Goal: Information Seeking & Learning: Learn about a topic

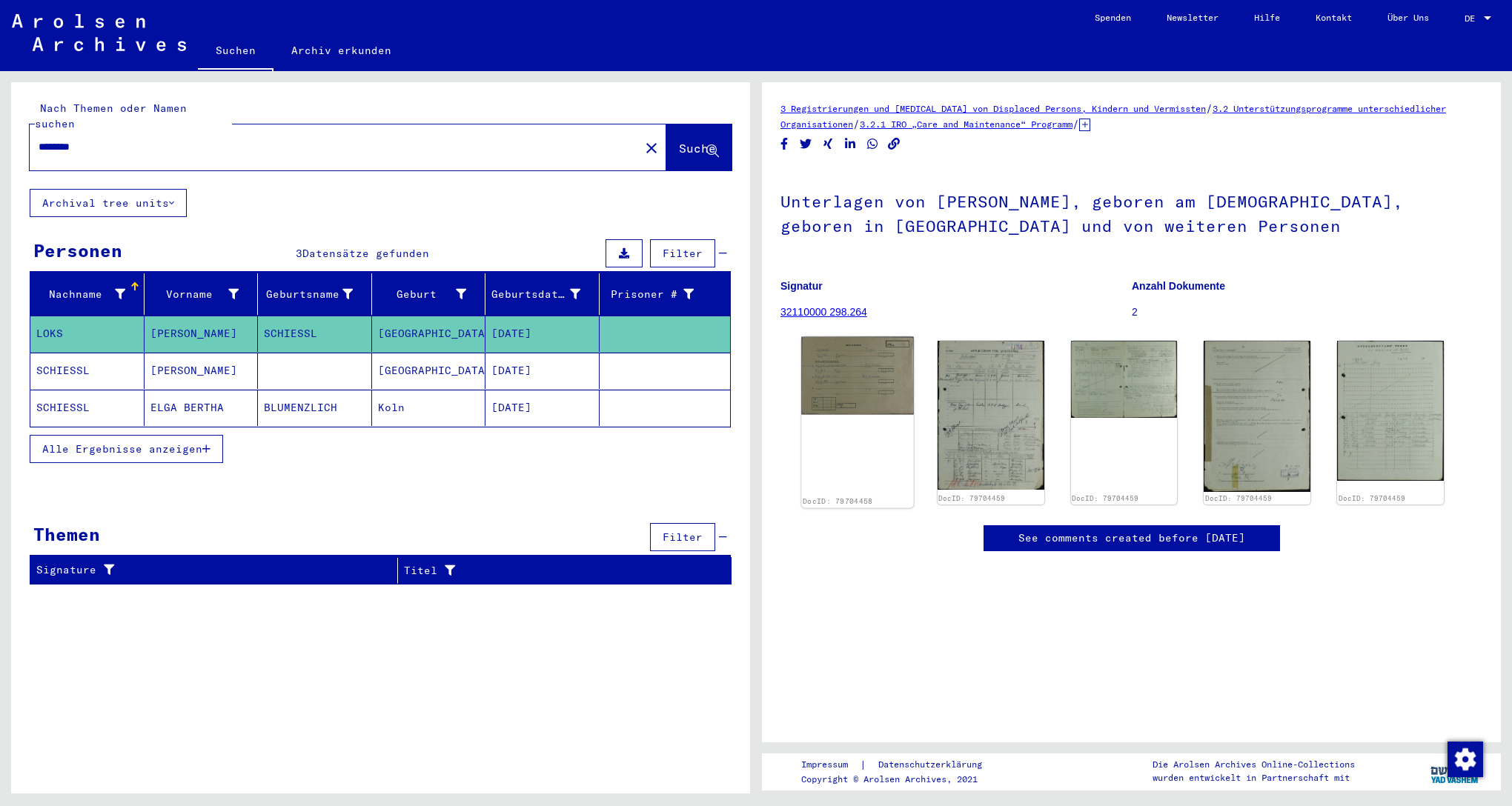
click at [846, 383] on img at bounding box center [857, 376] width 112 height 78
click at [1090, 126] on icon at bounding box center [1084, 124] width 11 height 13
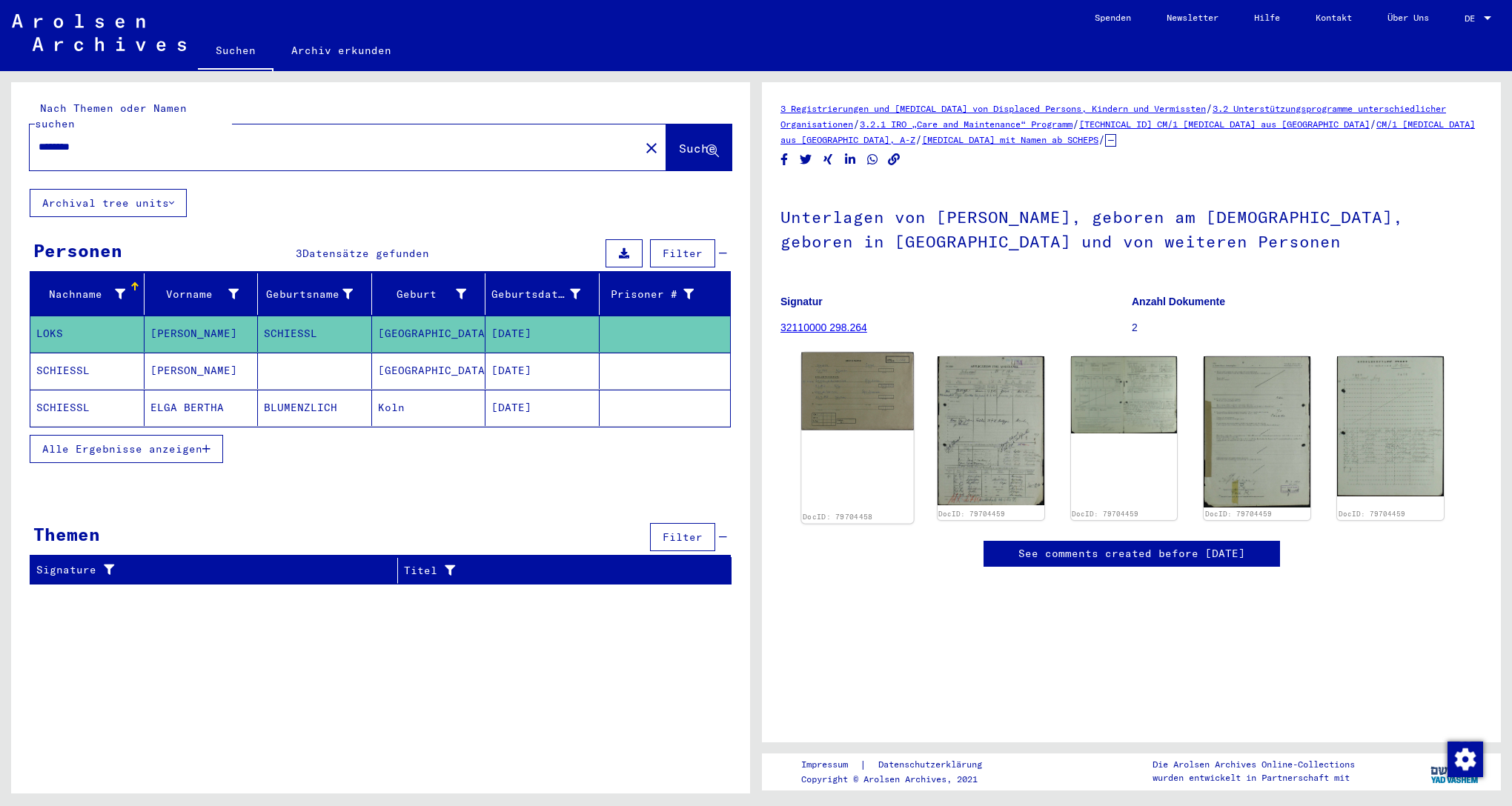
click at [837, 429] on div "DocID: 79704458" at bounding box center [857, 438] width 112 height 171
click at [872, 391] on img at bounding box center [857, 392] width 112 height 78
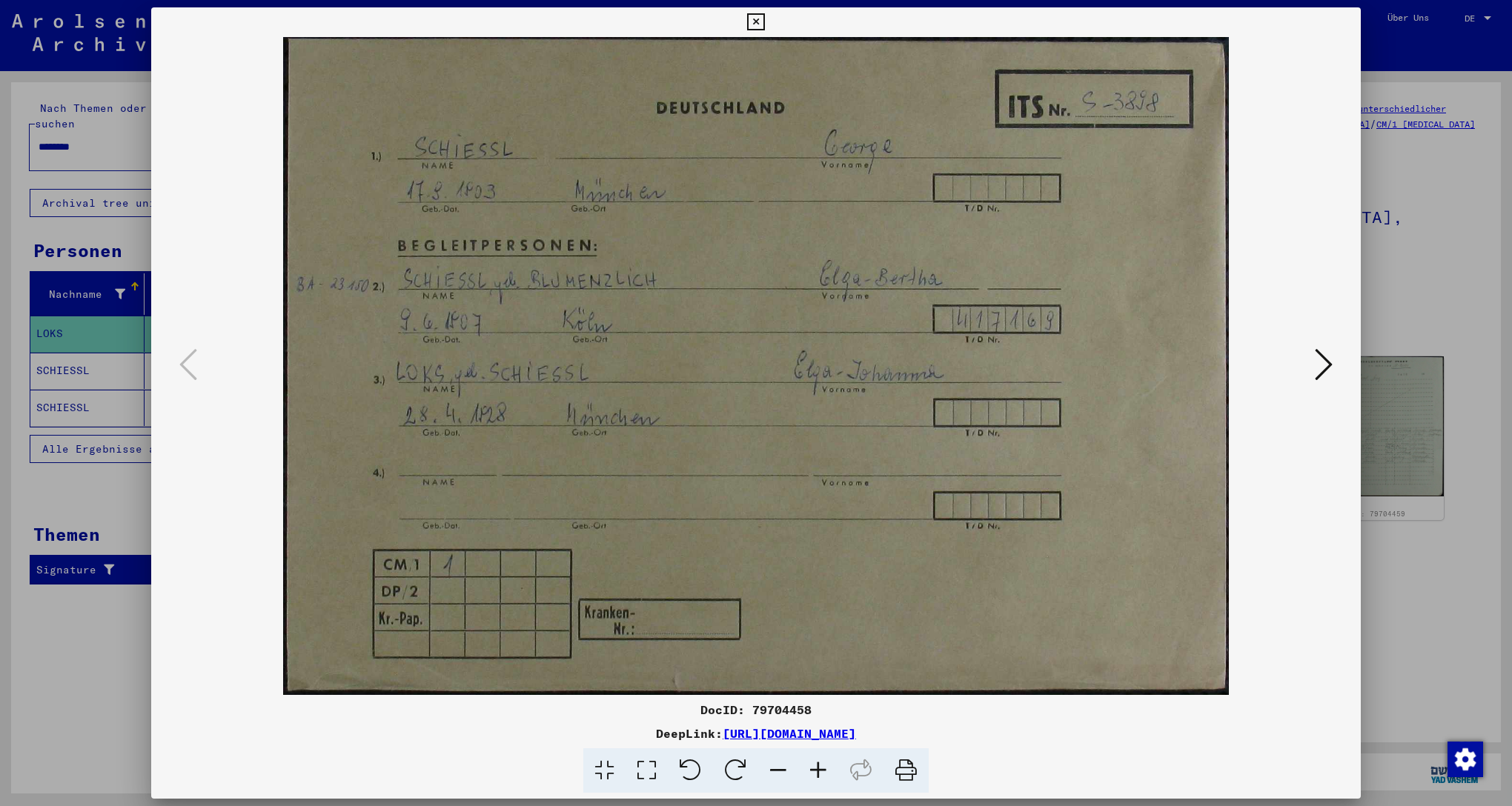
click at [1324, 364] on icon at bounding box center [1323, 365] width 18 height 36
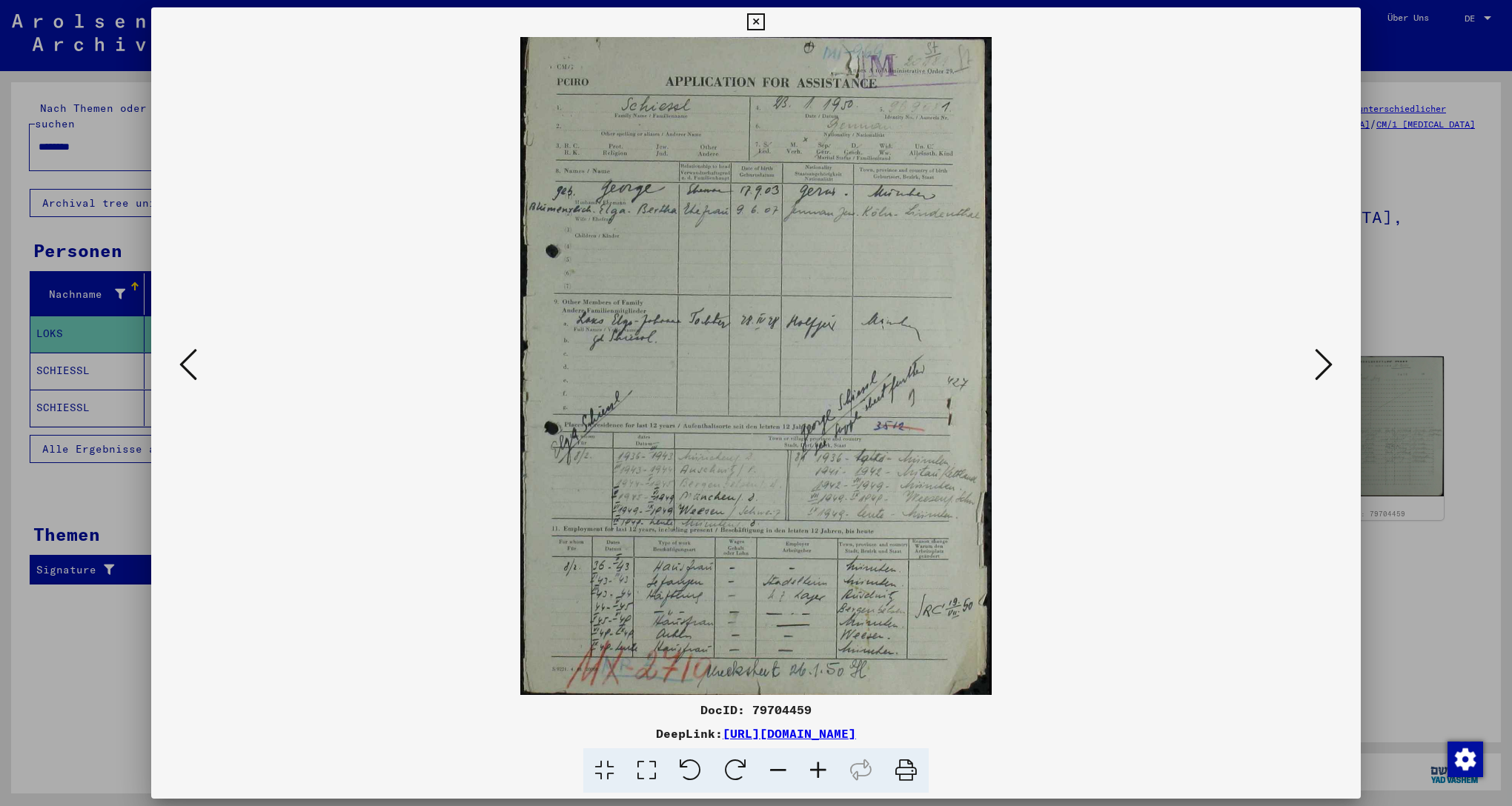
click at [1332, 358] on icon at bounding box center [1323, 365] width 18 height 36
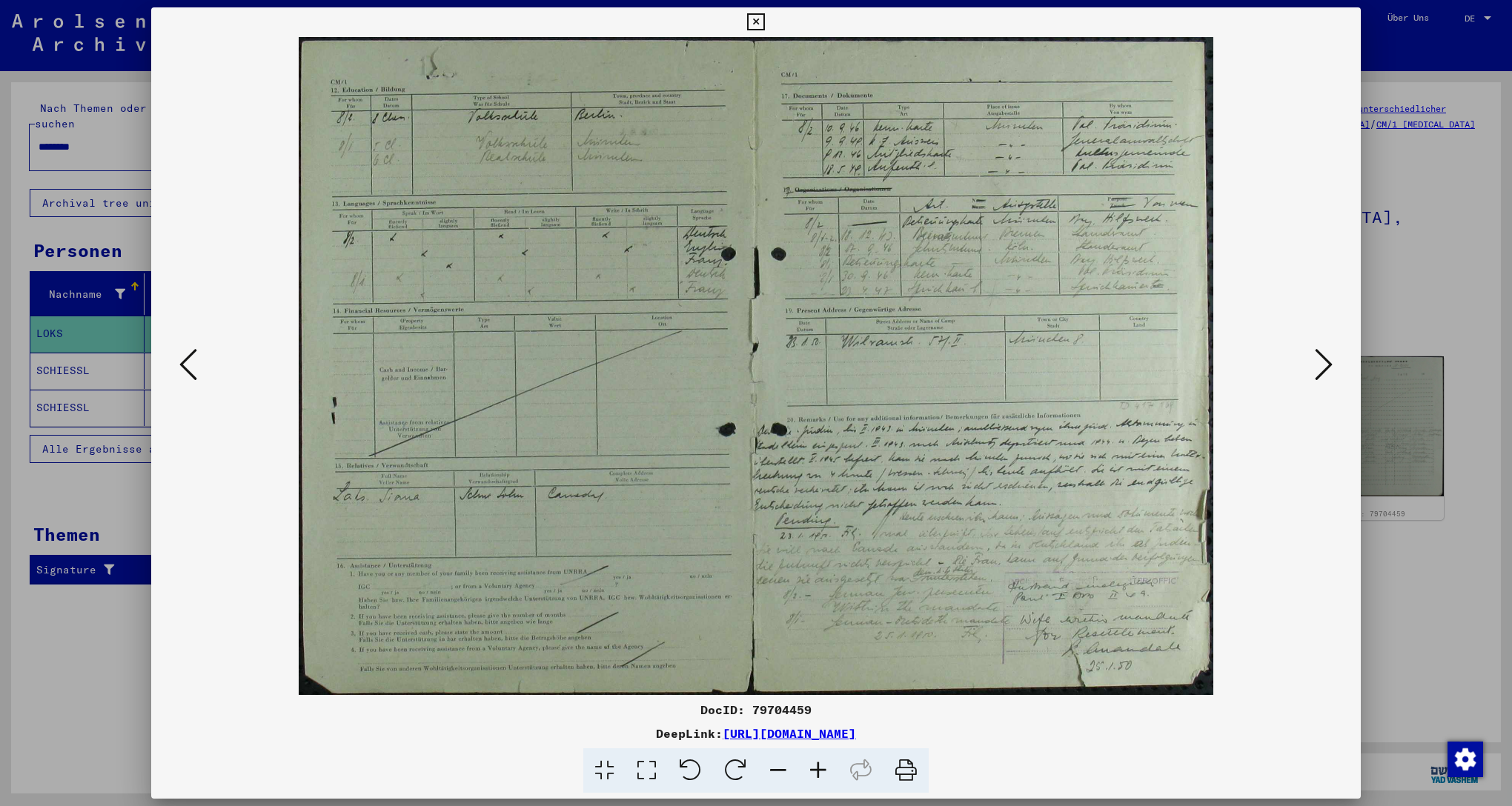
click at [1320, 365] on icon at bounding box center [1323, 365] width 18 height 36
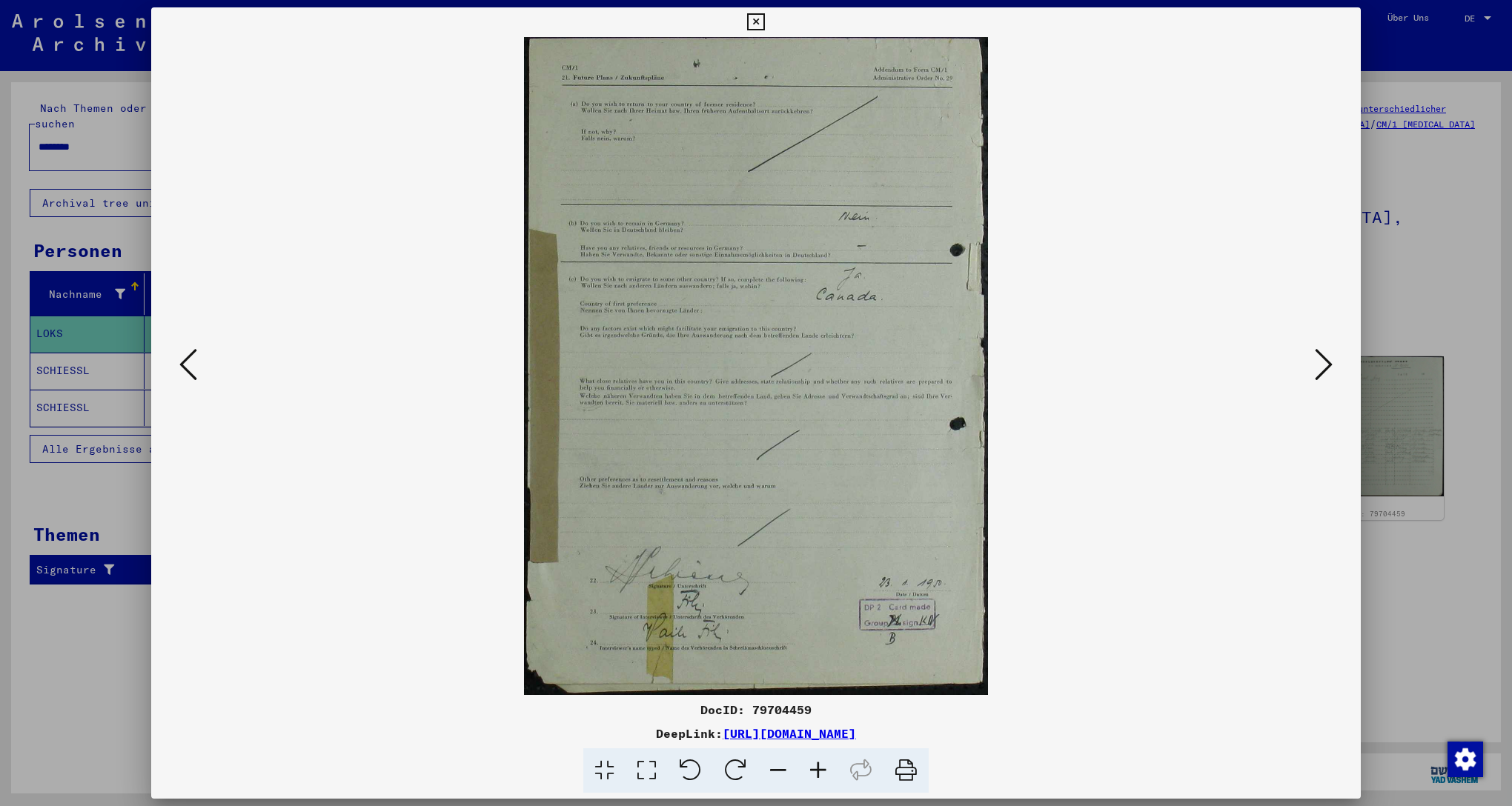
click at [1327, 367] on icon at bounding box center [1323, 365] width 18 height 36
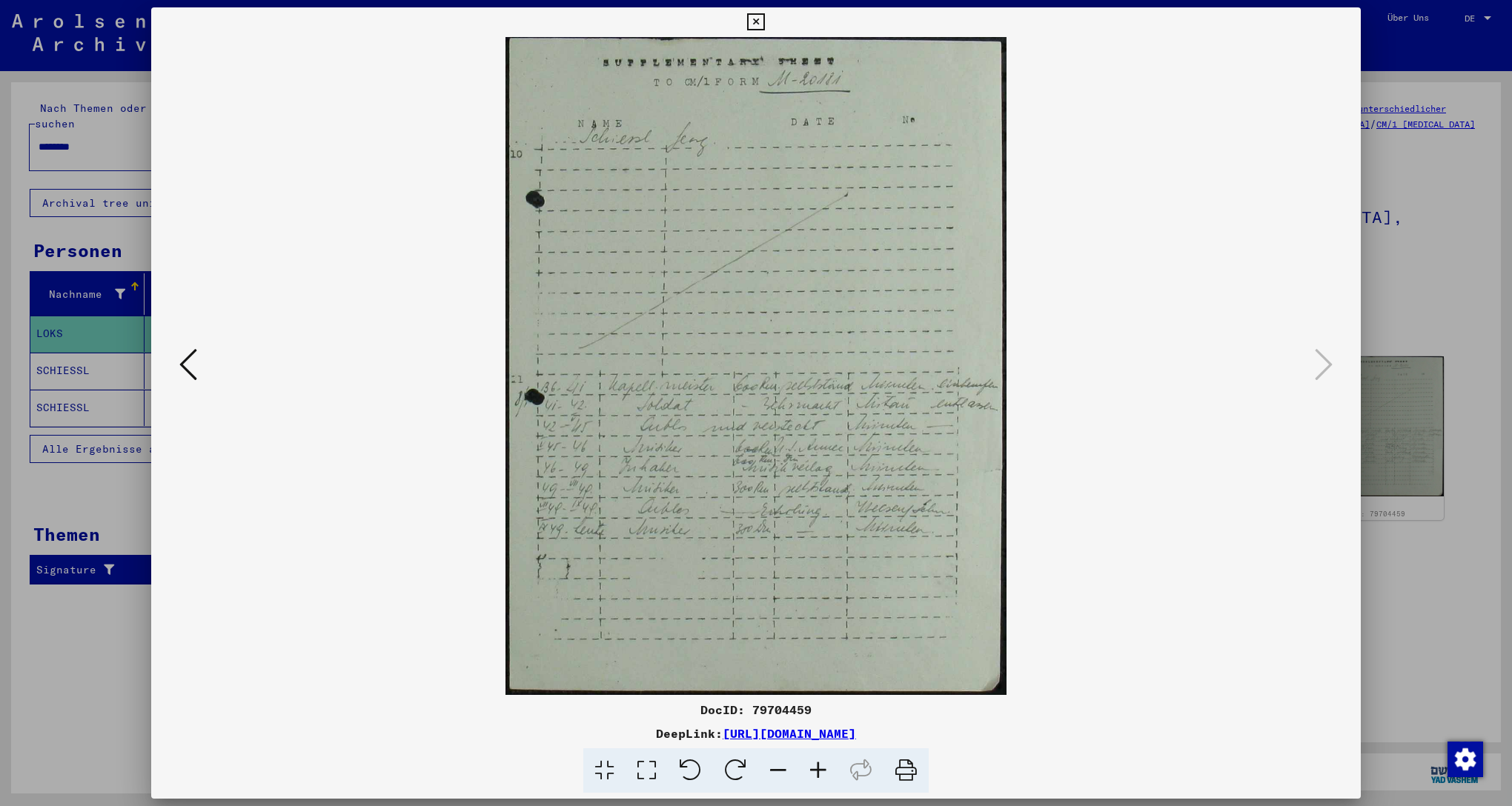
click at [180, 359] on icon at bounding box center [188, 365] width 18 height 36
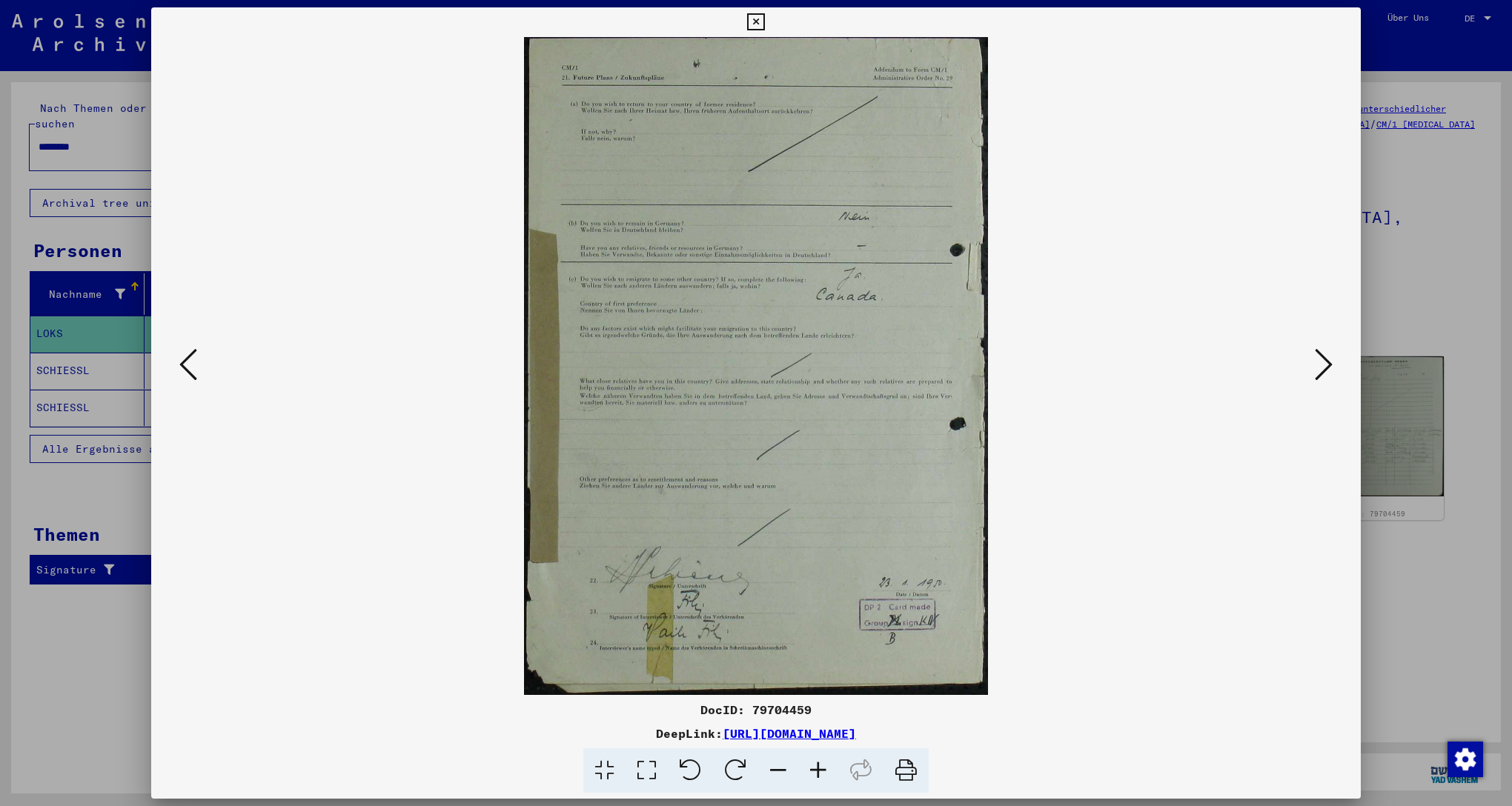
click at [180, 359] on icon at bounding box center [188, 365] width 18 height 36
